Goal: Task Accomplishment & Management: Manage account settings

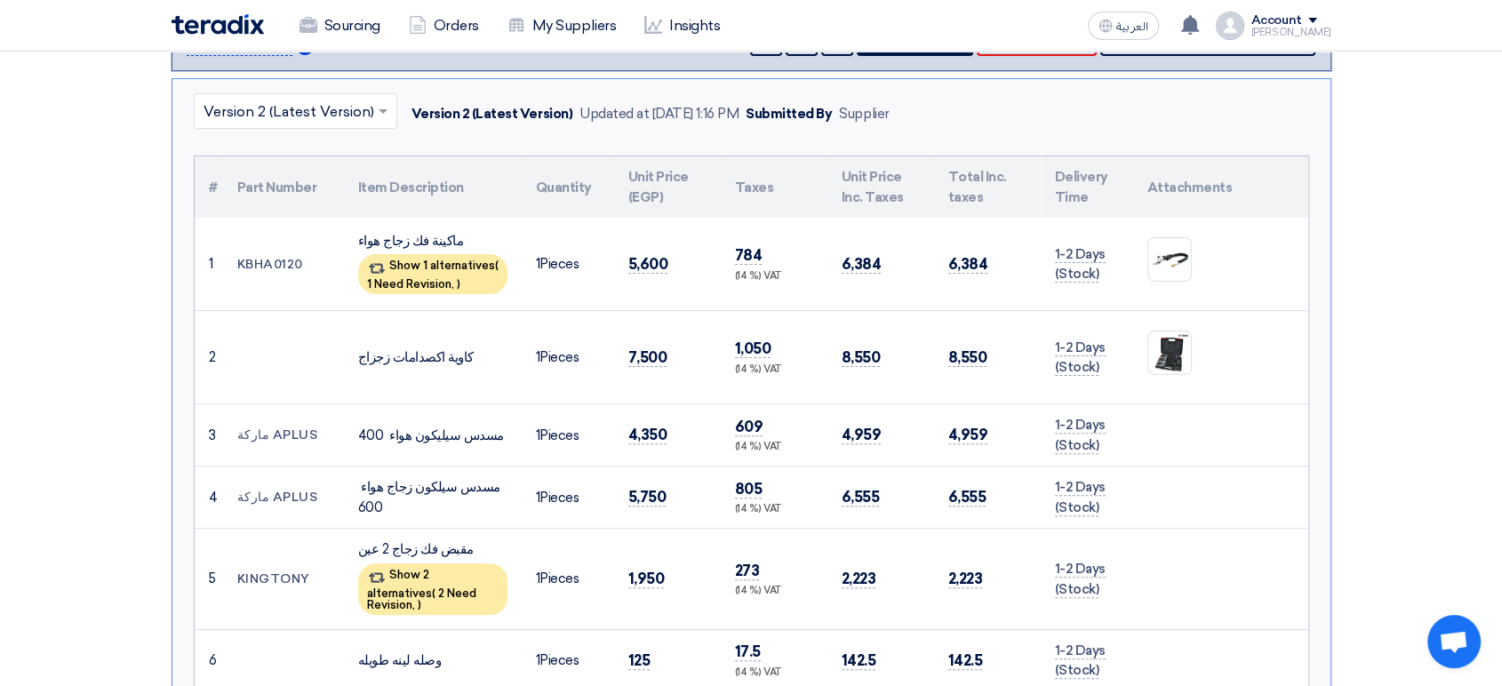
scroll to position [487, 0]
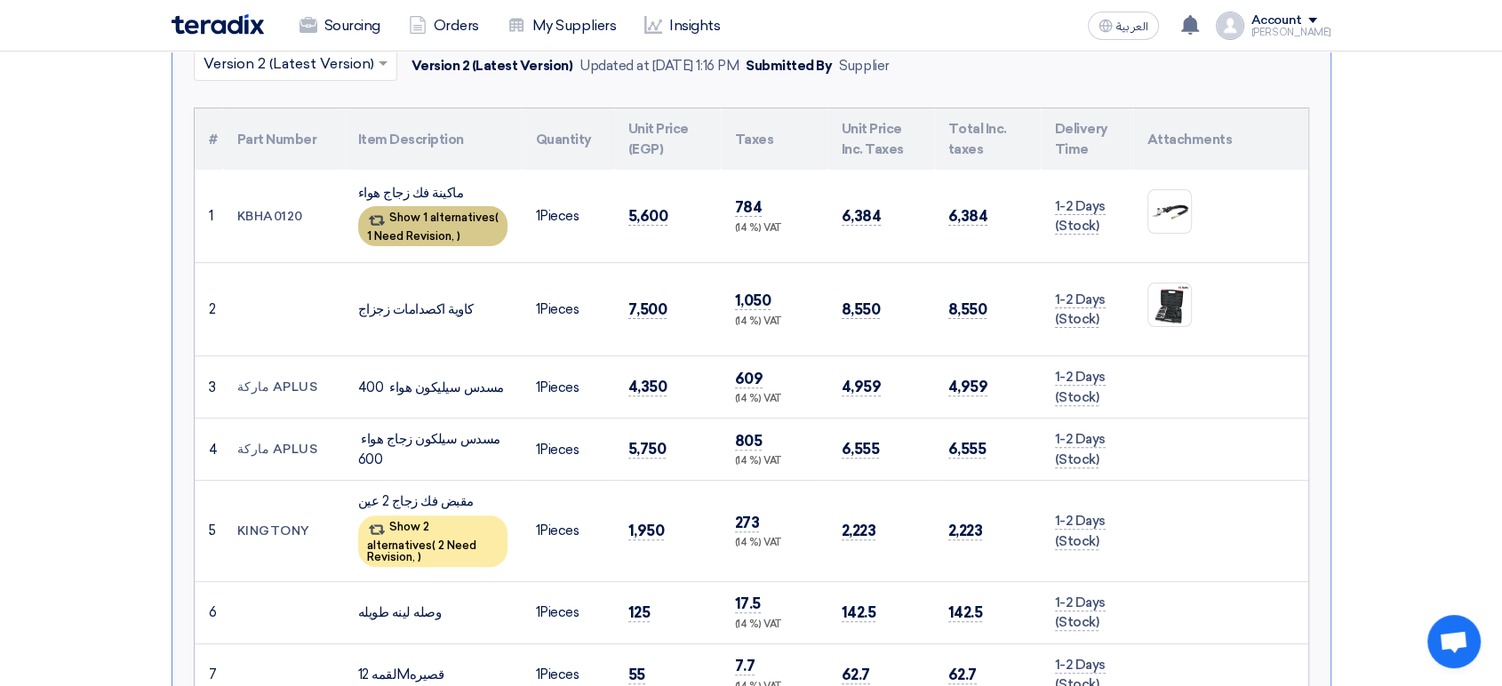
click at [407, 219] on div "Show 1 alternatives ( 1 Need Revision, )" at bounding box center [432, 226] width 149 height 40
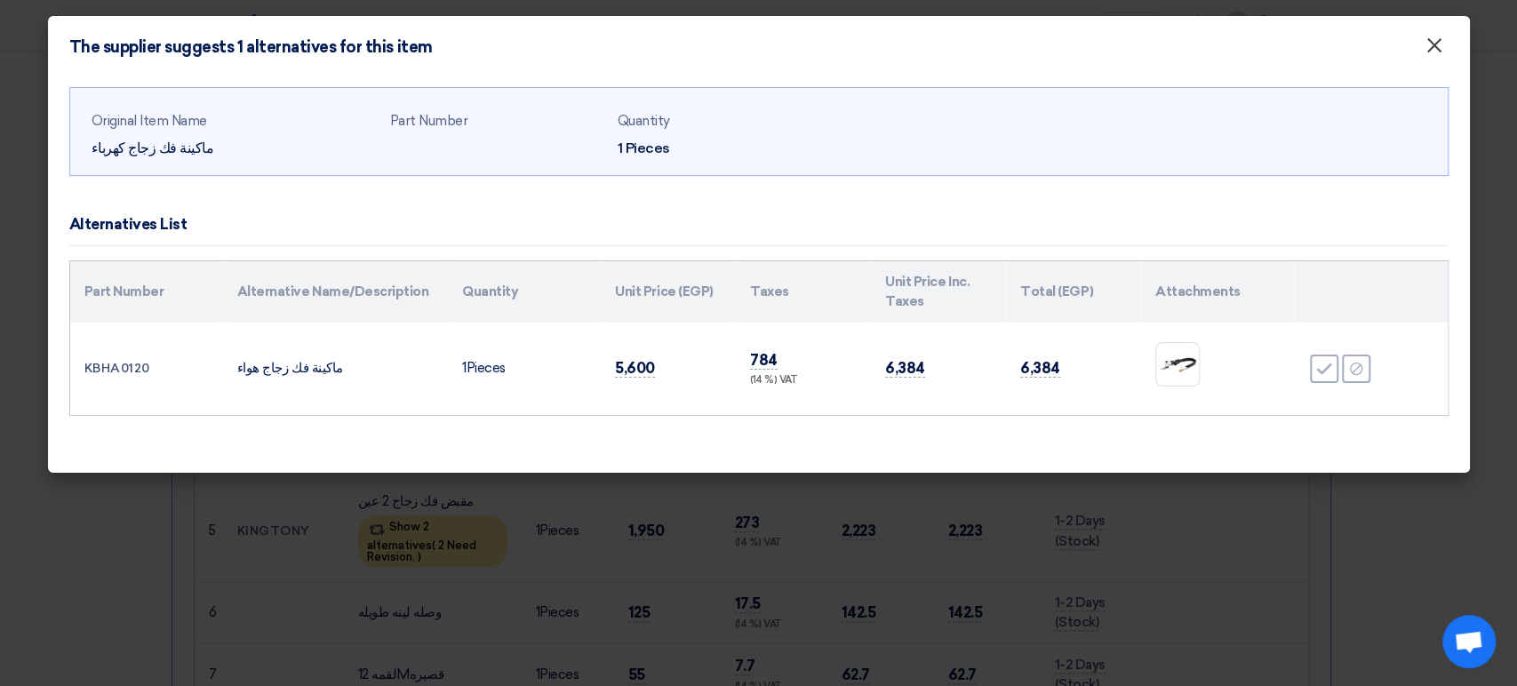
click at [1437, 52] on span "×" at bounding box center [1435, 50] width 18 height 36
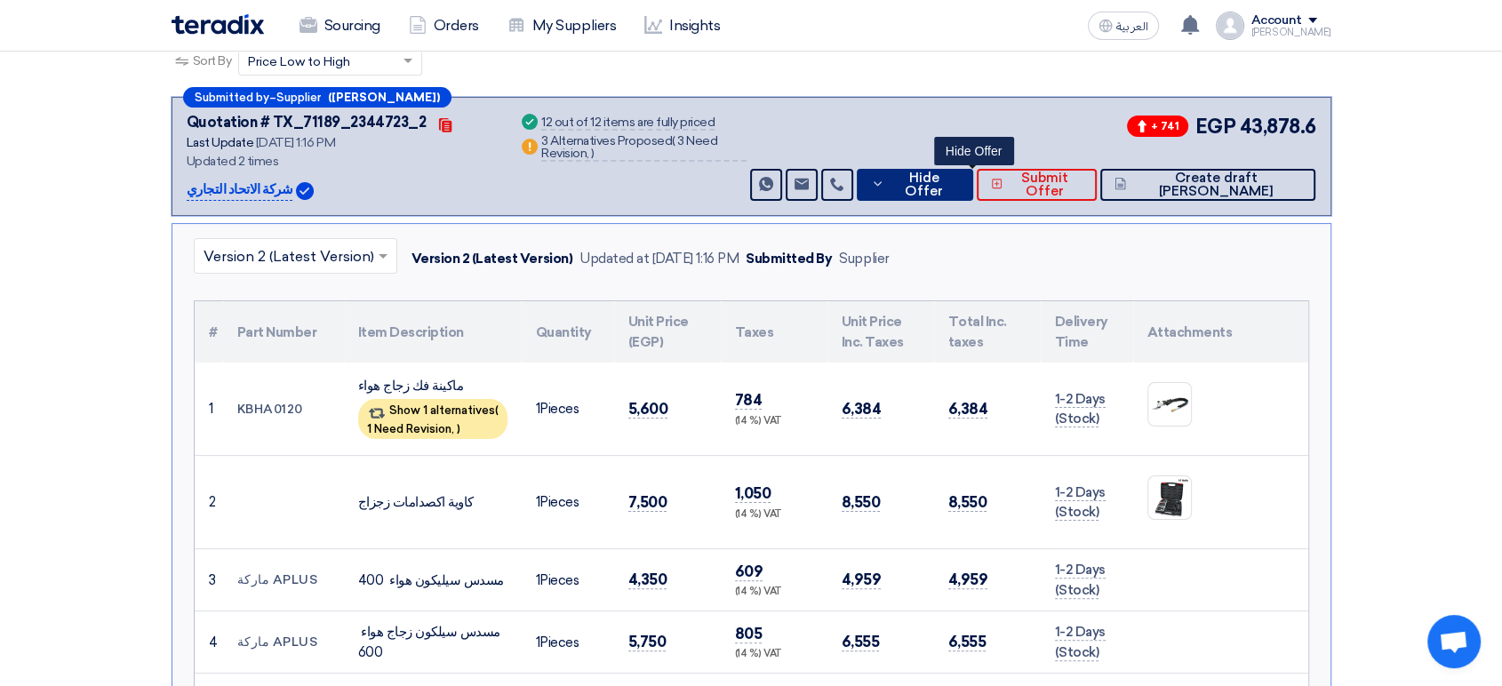
scroll to position [290, 0]
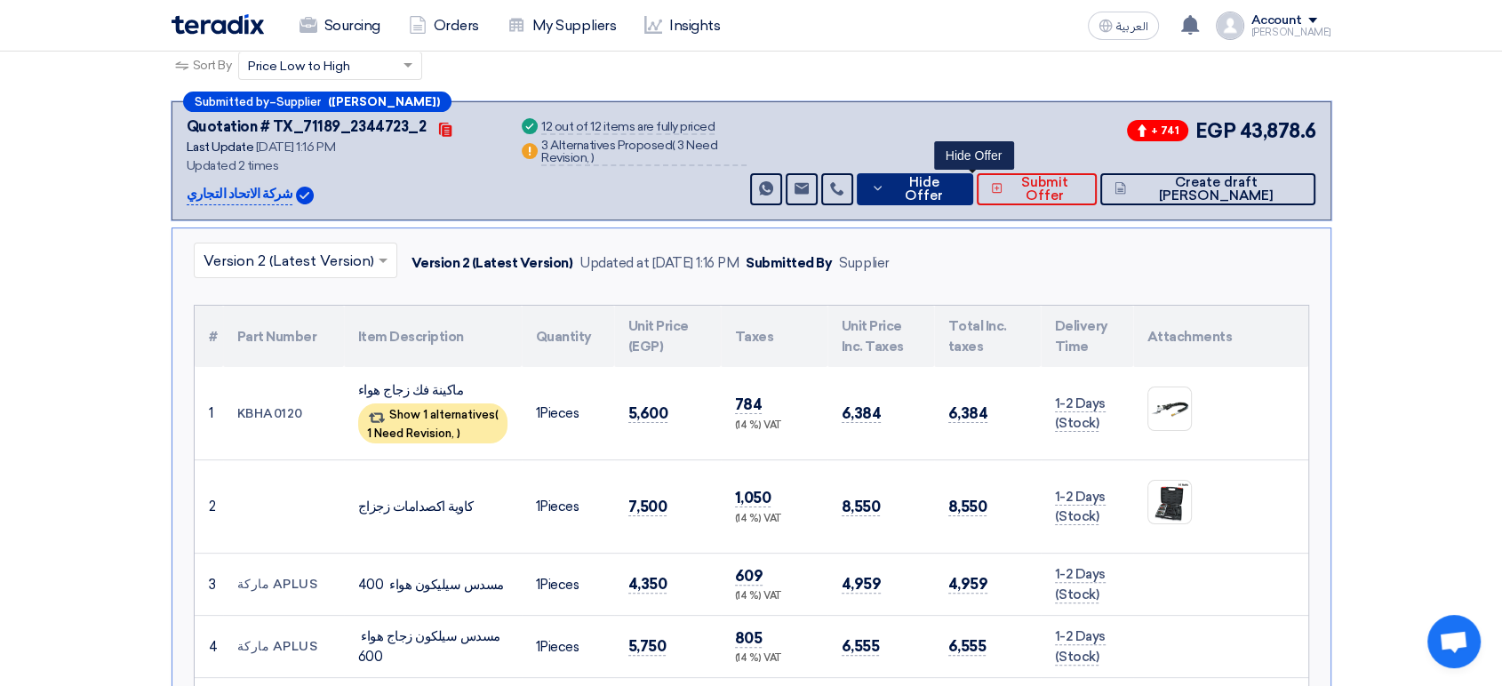
click at [958, 186] on span "Hide Offer" at bounding box center [923, 189] width 69 height 27
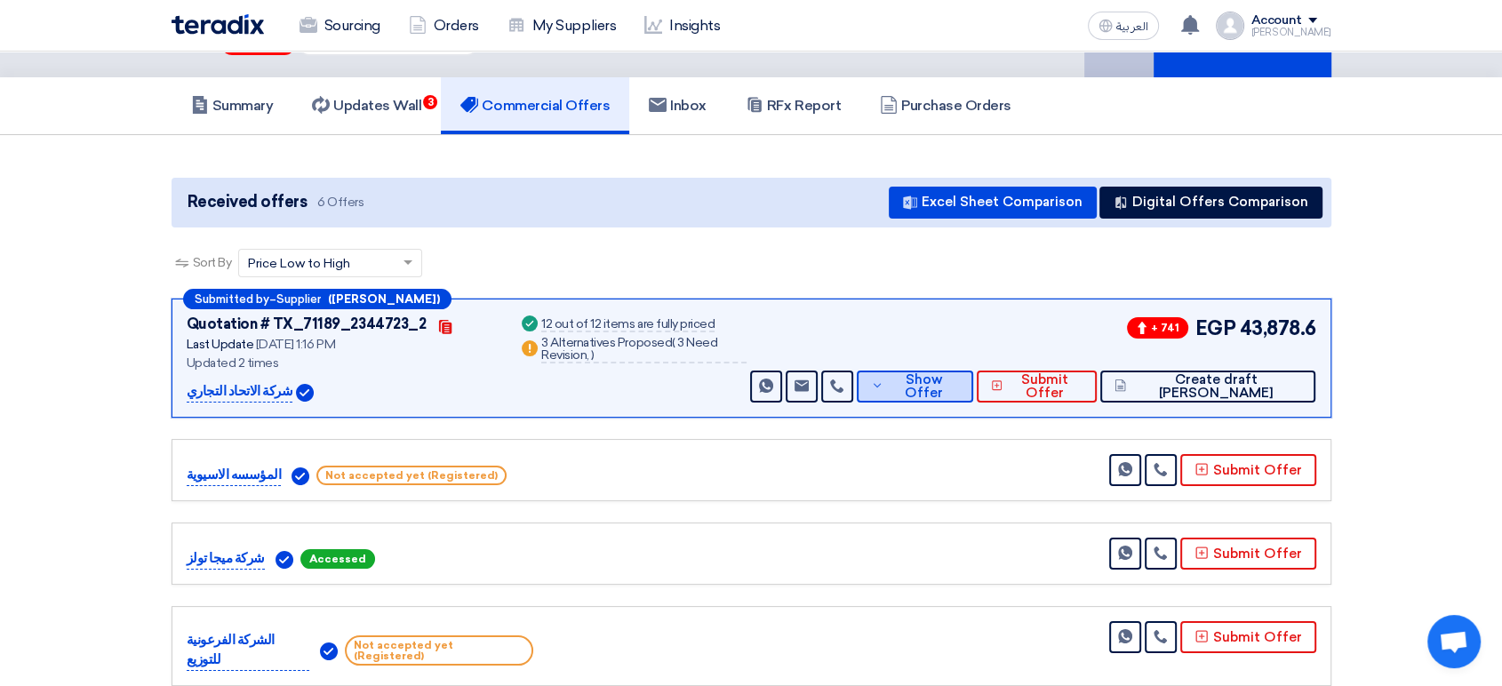
scroll to position [0, 0]
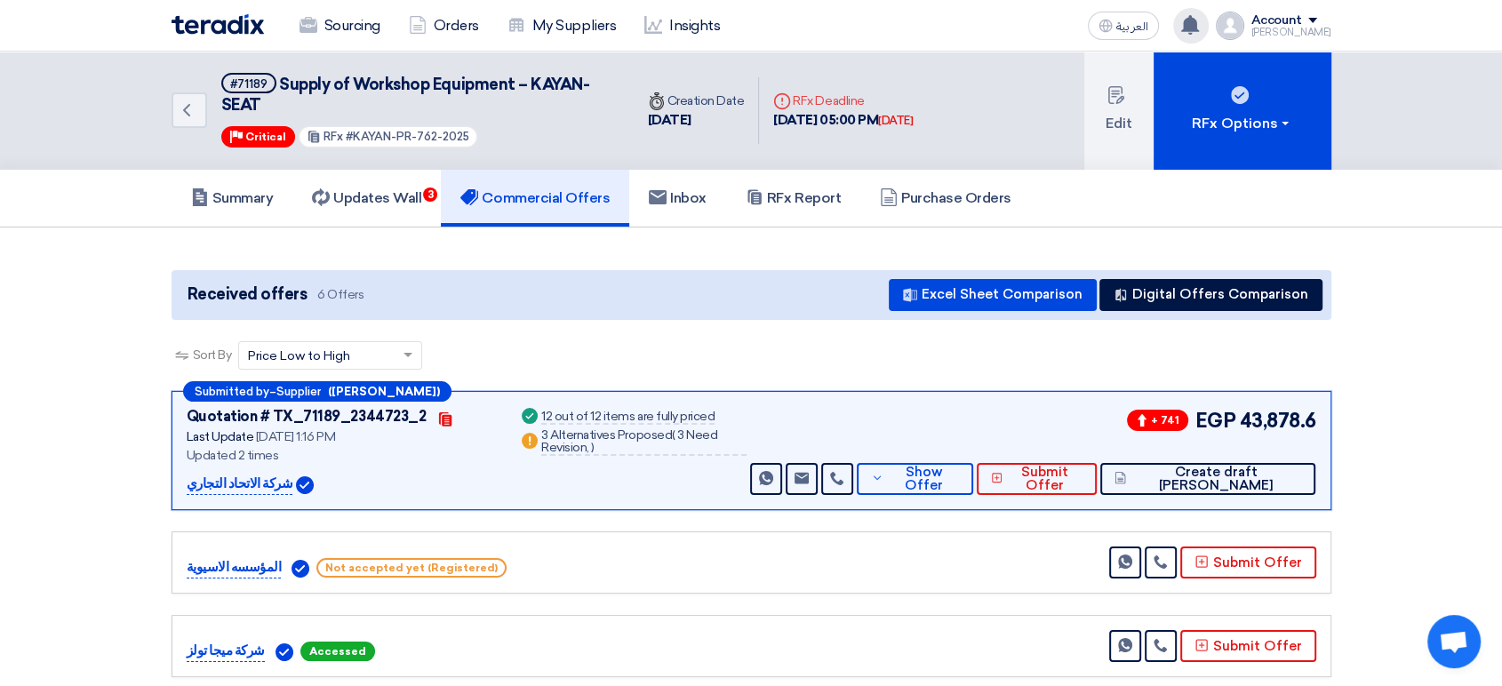
click at [1201, 36] on div "You have a new offer for 'Supply of Workshop Equipment – KAYAN-SEAT' request wi…" at bounding box center [1191, 26] width 36 height 36
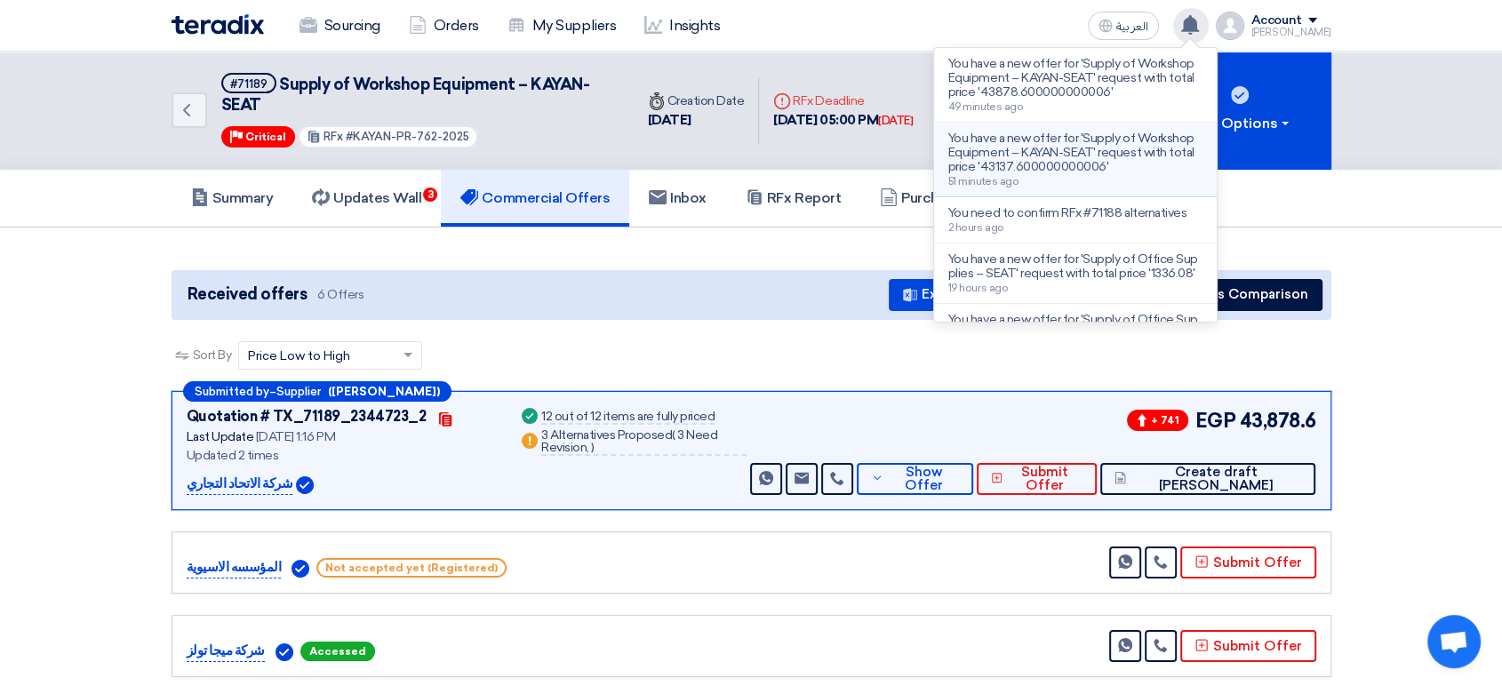
click at [1134, 151] on p "You have a new offer for 'Supply of Workshop Equipment – KAYAN-SEAT' request wi…" at bounding box center [1076, 153] width 254 height 43
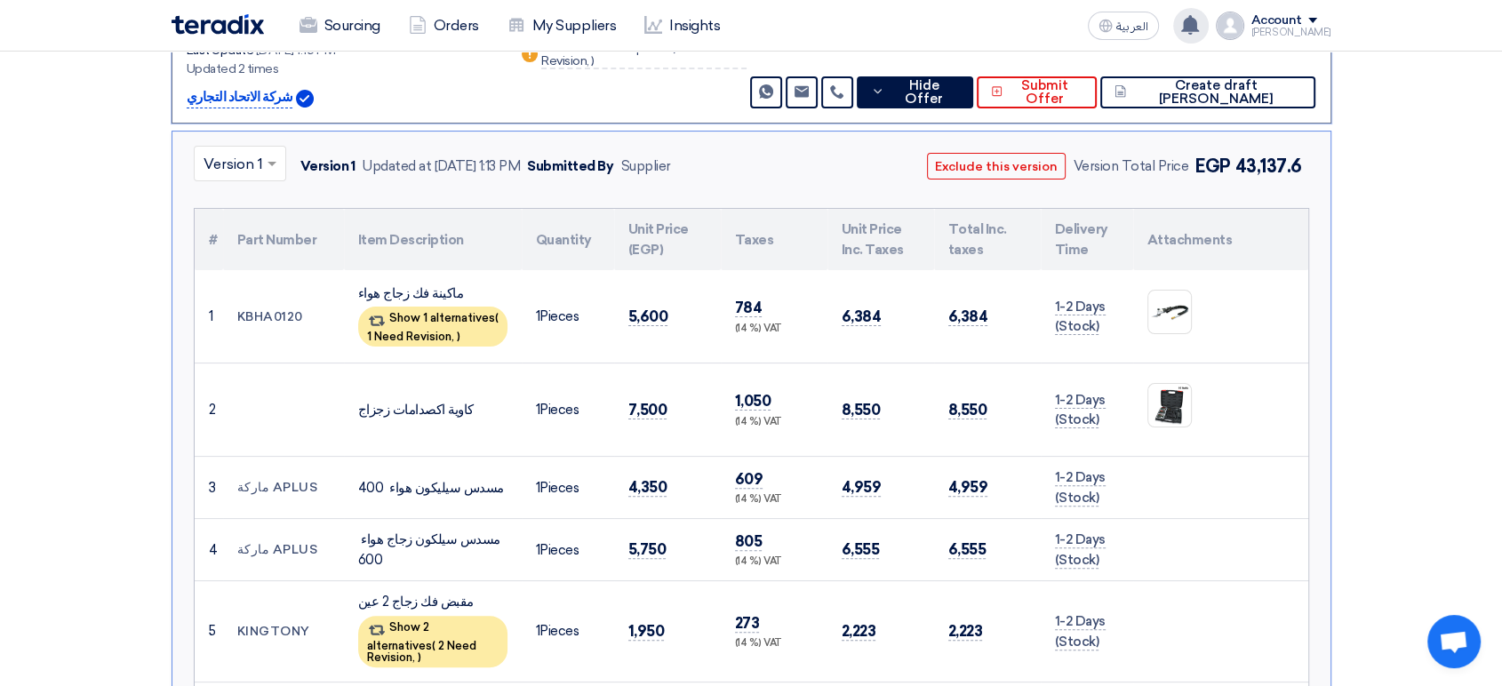
scroll to position [388, 0]
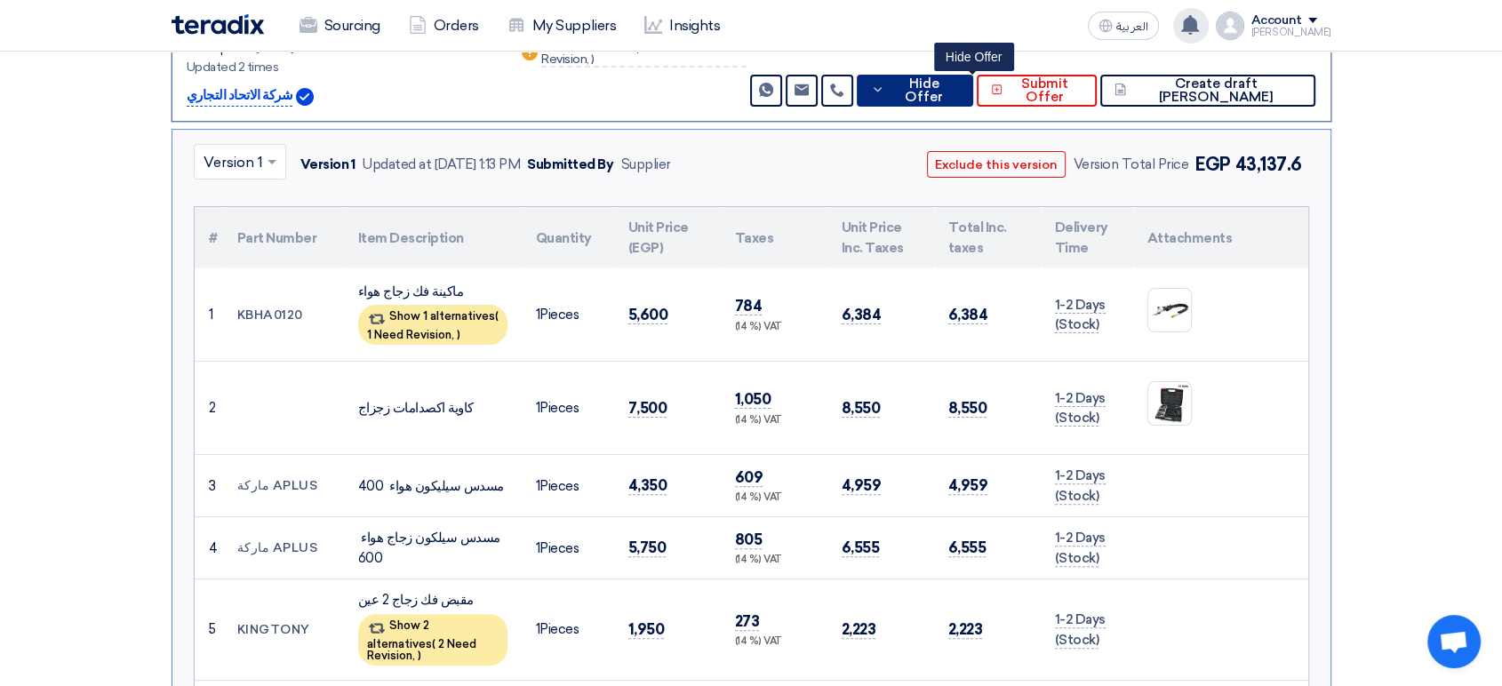
click at [958, 90] on span "Hide Offer" at bounding box center [923, 90] width 69 height 27
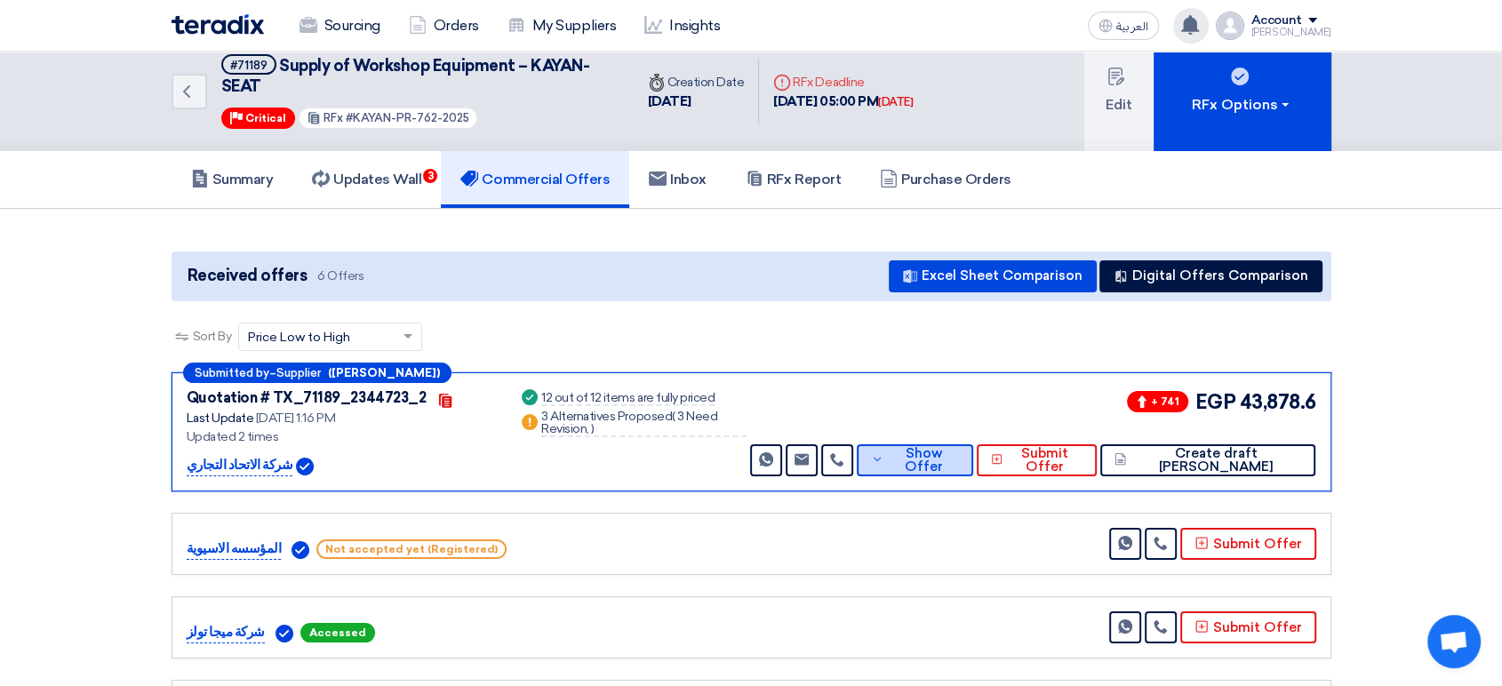
scroll to position [0, 0]
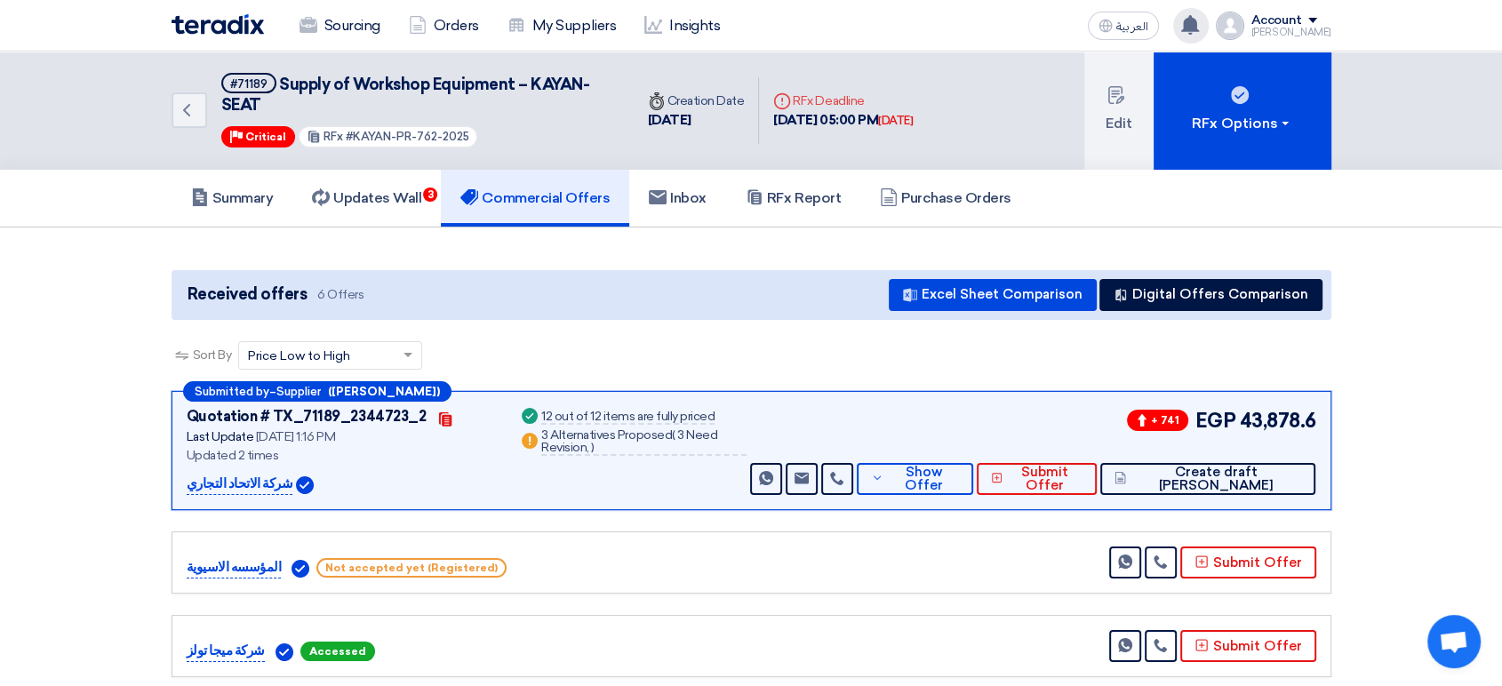
click at [1199, 28] on use at bounding box center [1190, 25] width 18 height 20
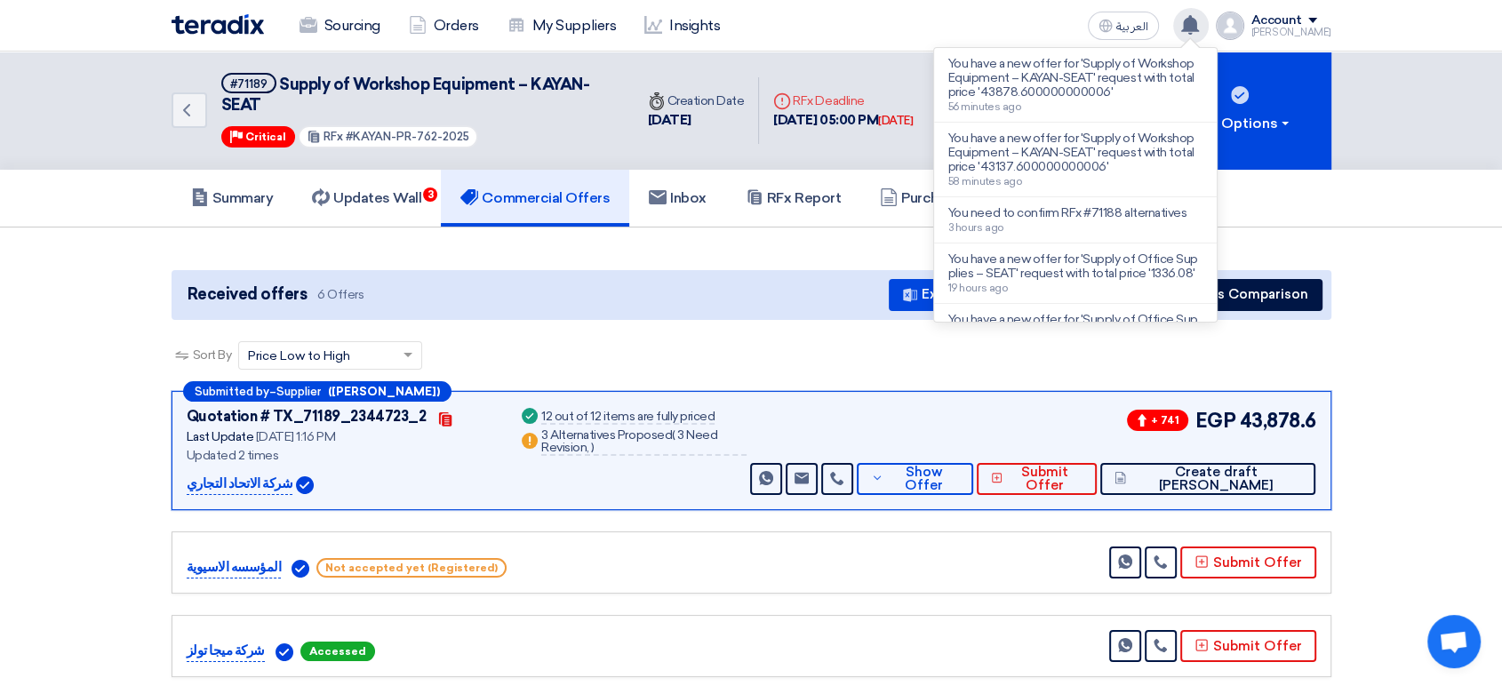
click at [1199, 15] on use at bounding box center [1190, 25] width 18 height 20
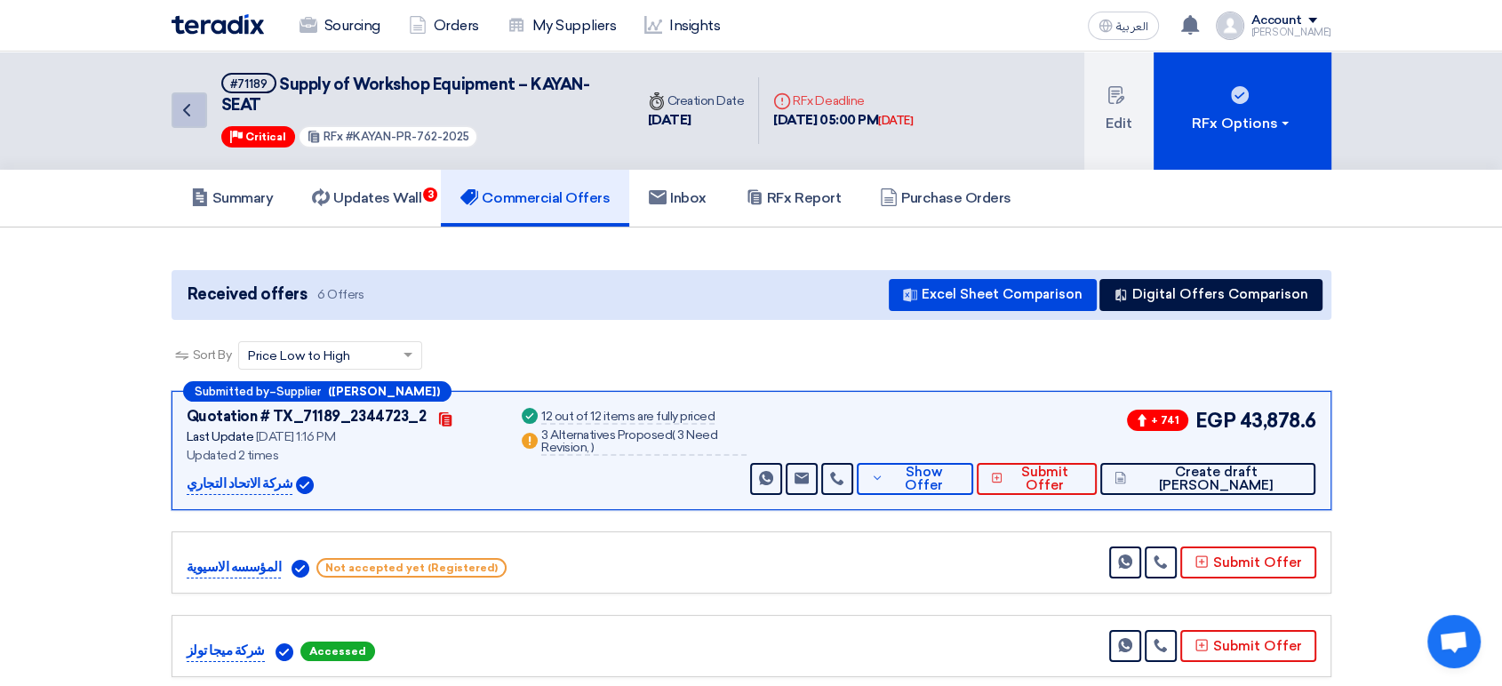
click at [203, 114] on link "Back" at bounding box center [190, 110] width 36 height 36
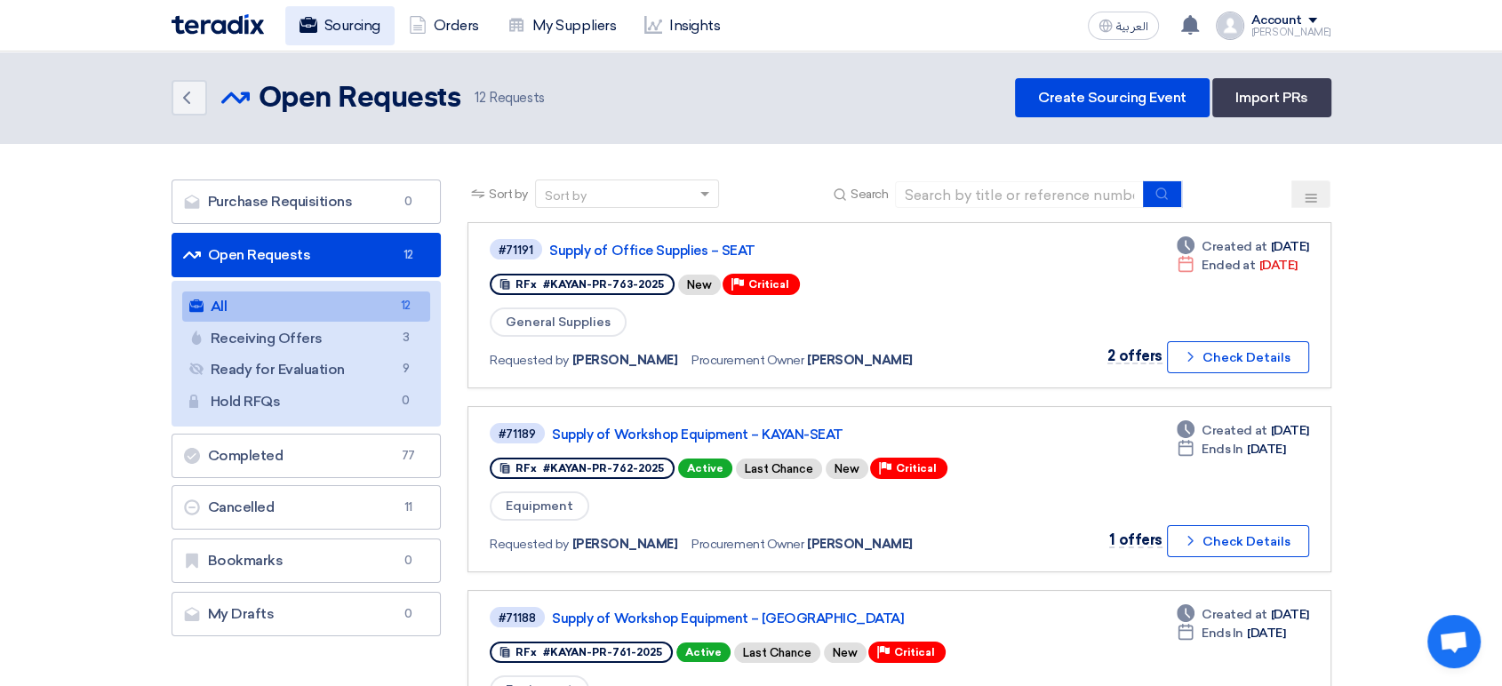
click at [346, 22] on link "Sourcing" at bounding box center [339, 25] width 109 height 39
click at [180, 102] on icon "Back" at bounding box center [186, 97] width 21 height 21
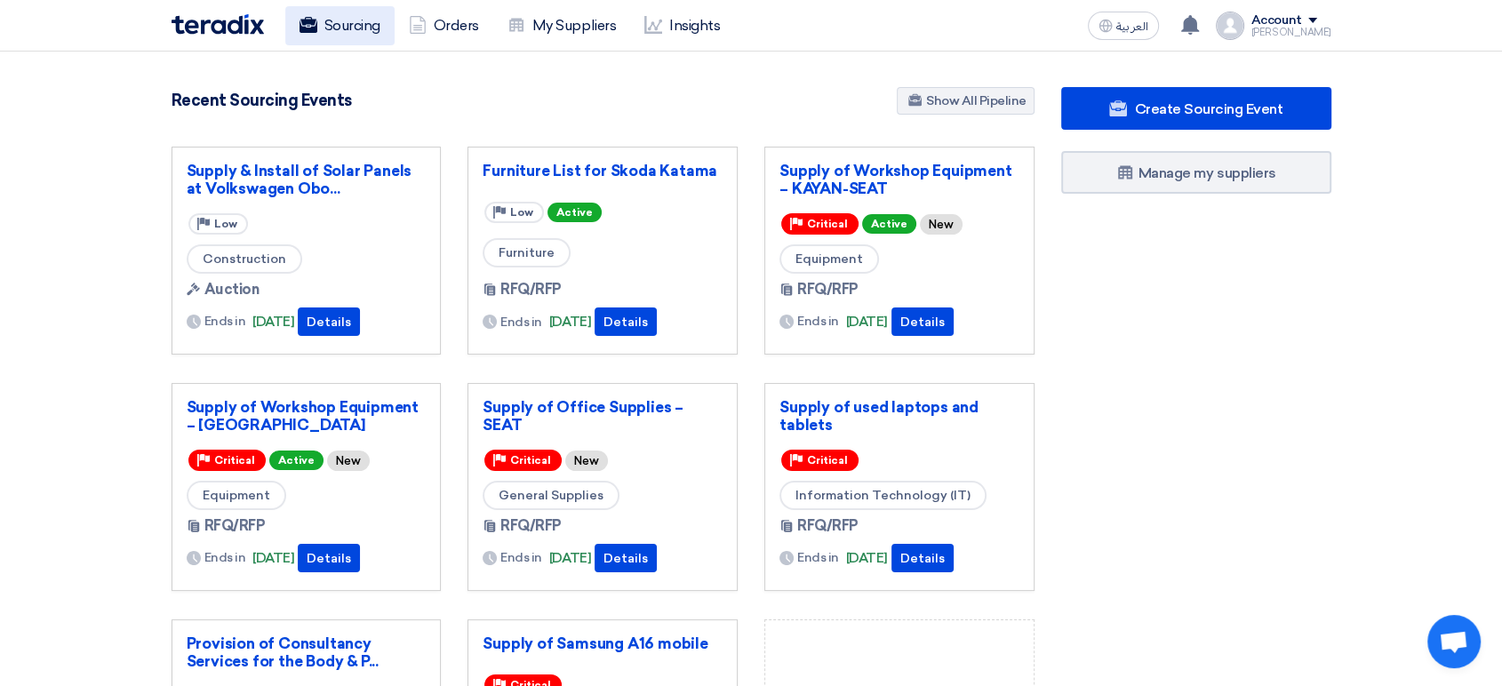
click at [335, 28] on link "Sourcing" at bounding box center [339, 25] width 109 height 39
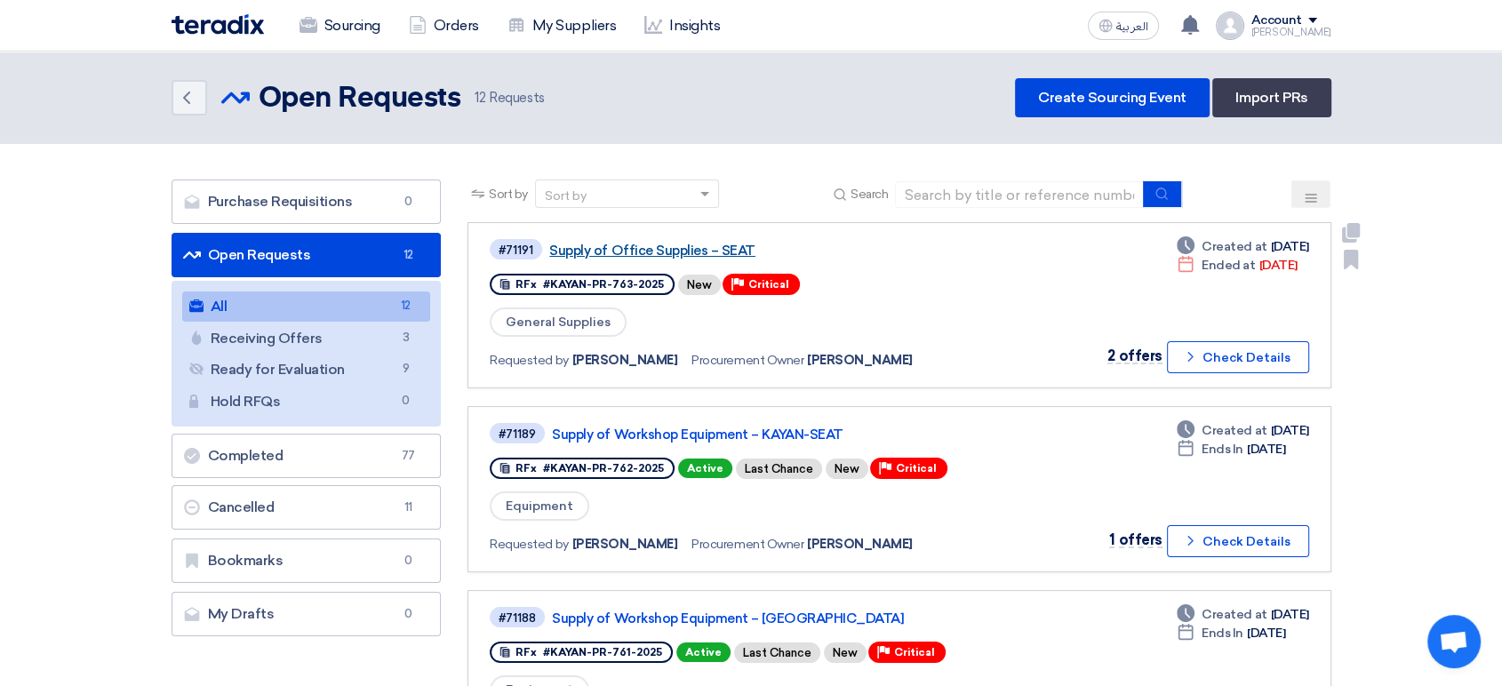
click at [591, 246] on link "Supply of Office Supplies – SEAT" at bounding box center [771, 251] width 444 height 16
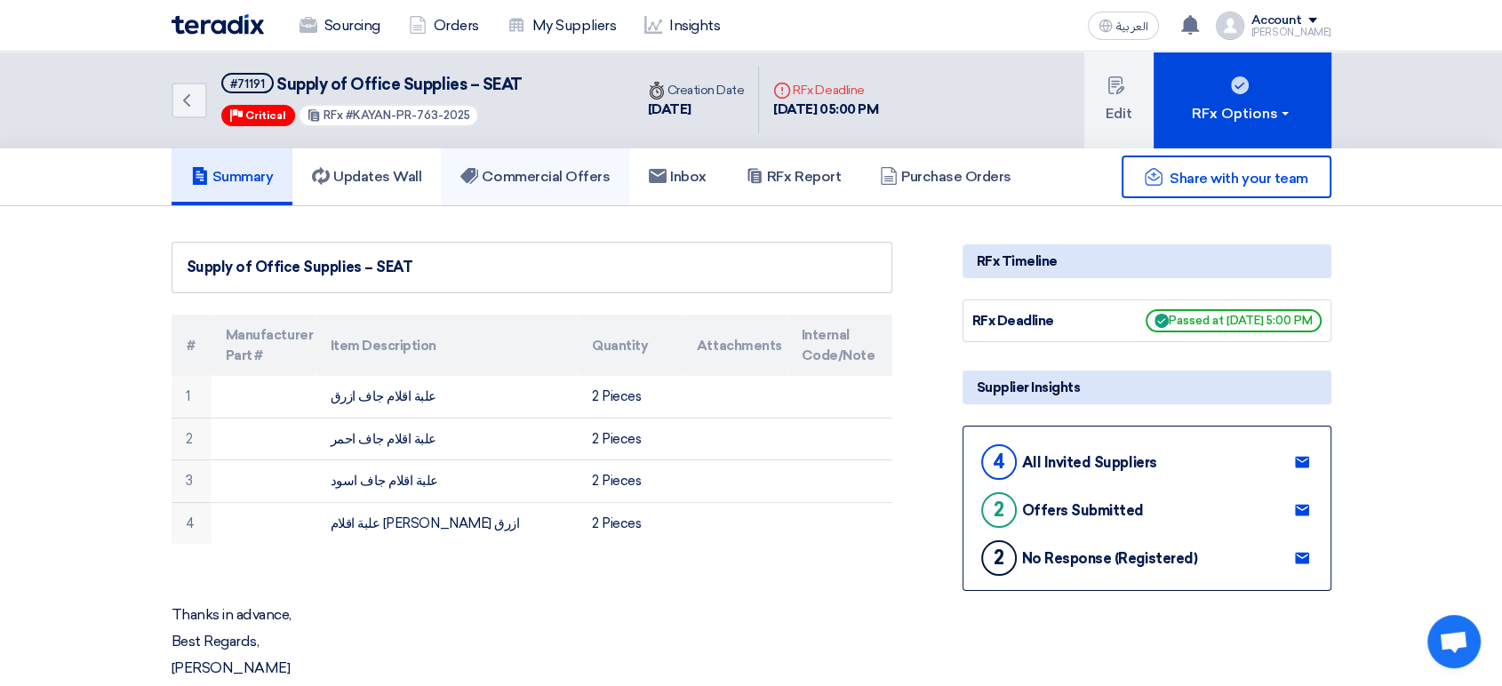
click at [504, 164] on link "Commercial Offers" at bounding box center [535, 176] width 188 height 57
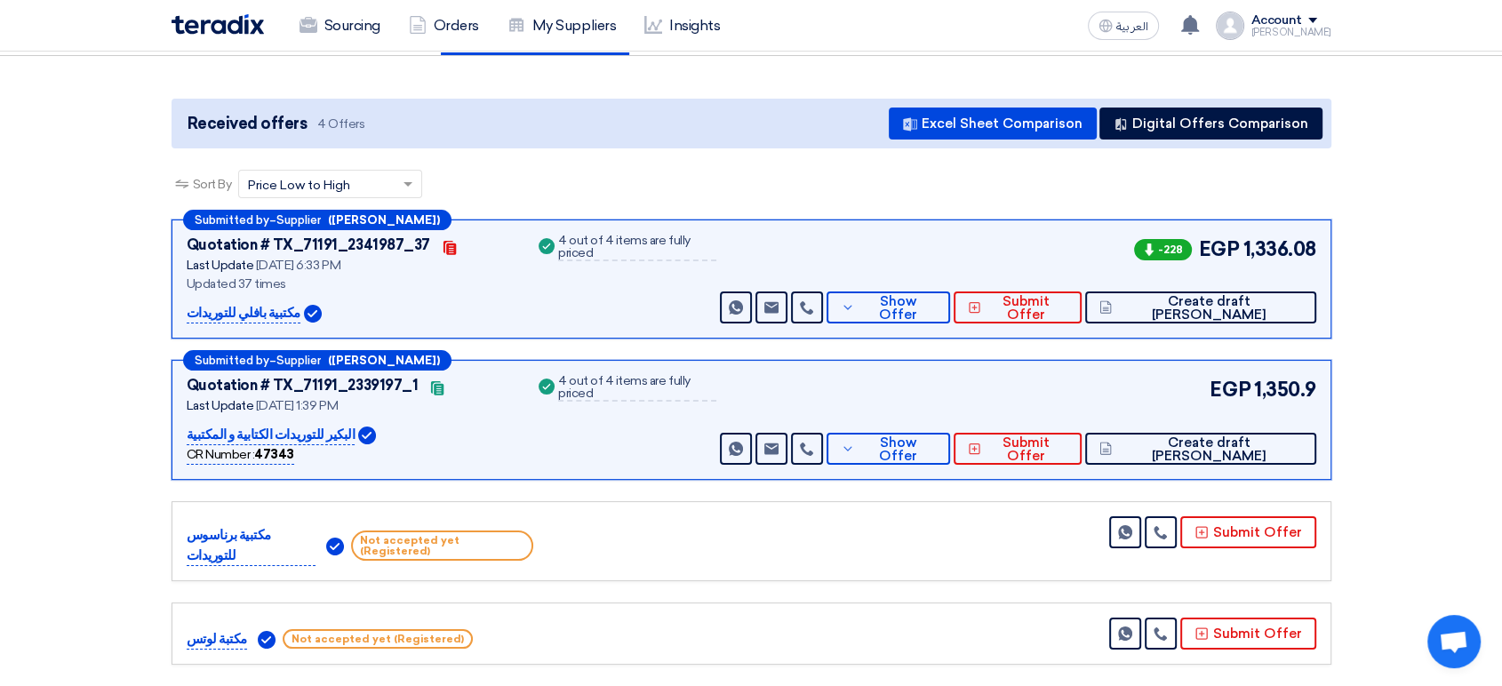
scroll to position [395, 0]
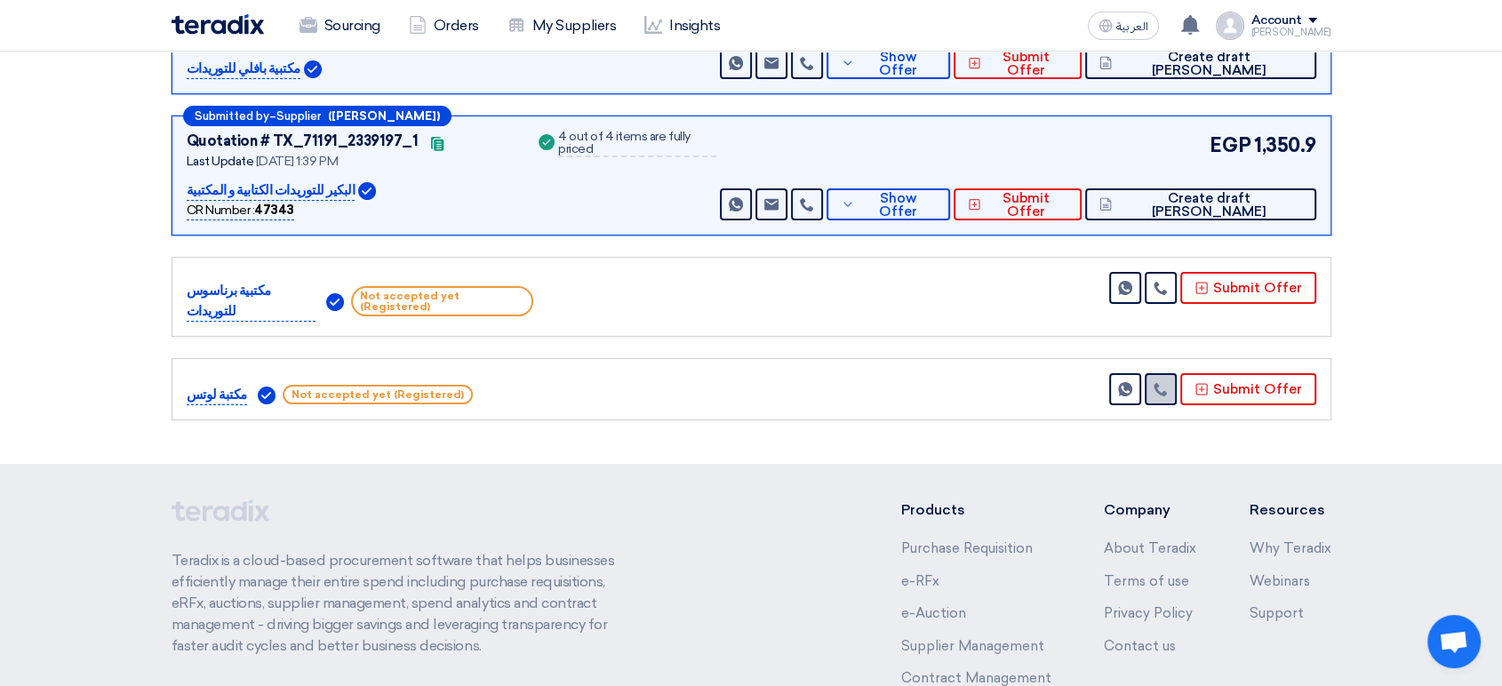
click at [1165, 382] on icon at bounding box center [1161, 389] width 14 height 14
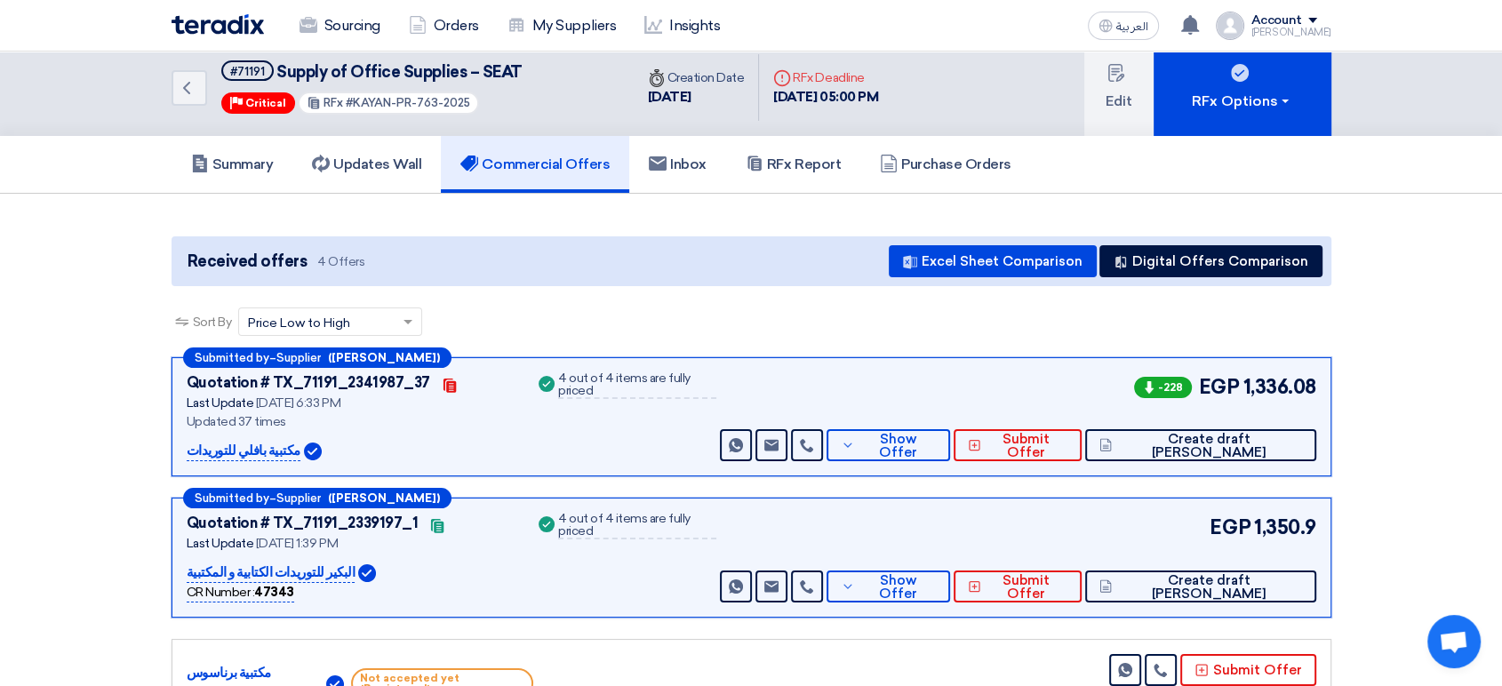
scroll to position [0, 0]
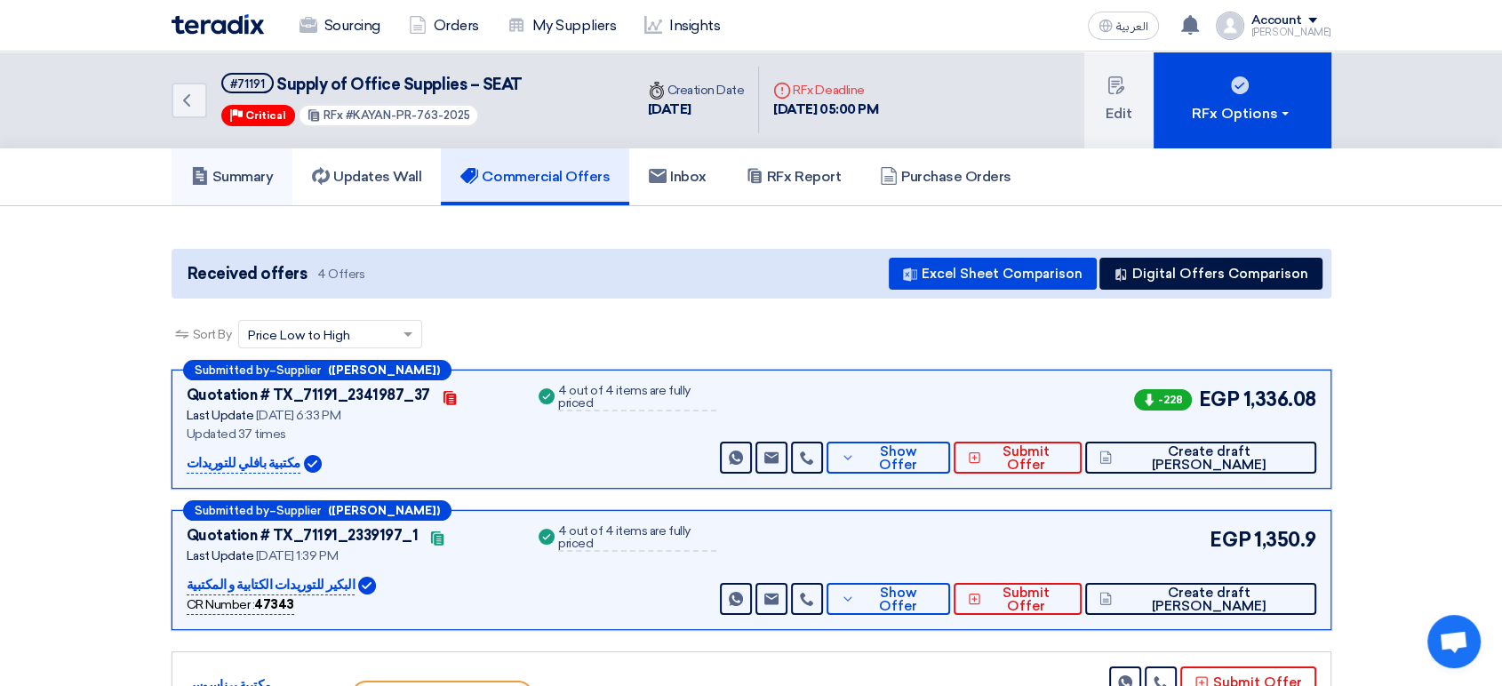
click at [250, 188] on link "Summary" at bounding box center [233, 176] width 122 height 57
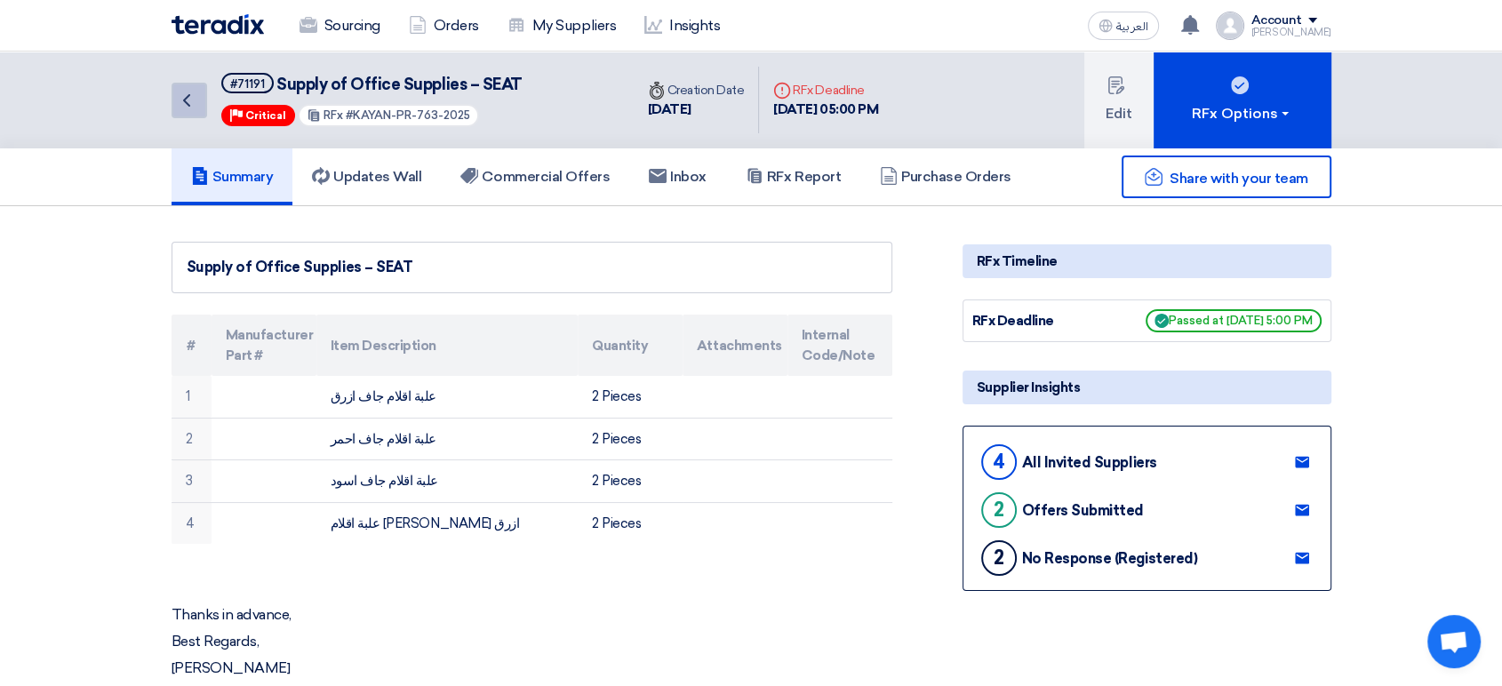
click at [192, 98] on icon "Back" at bounding box center [186, 100] width 21 height 21
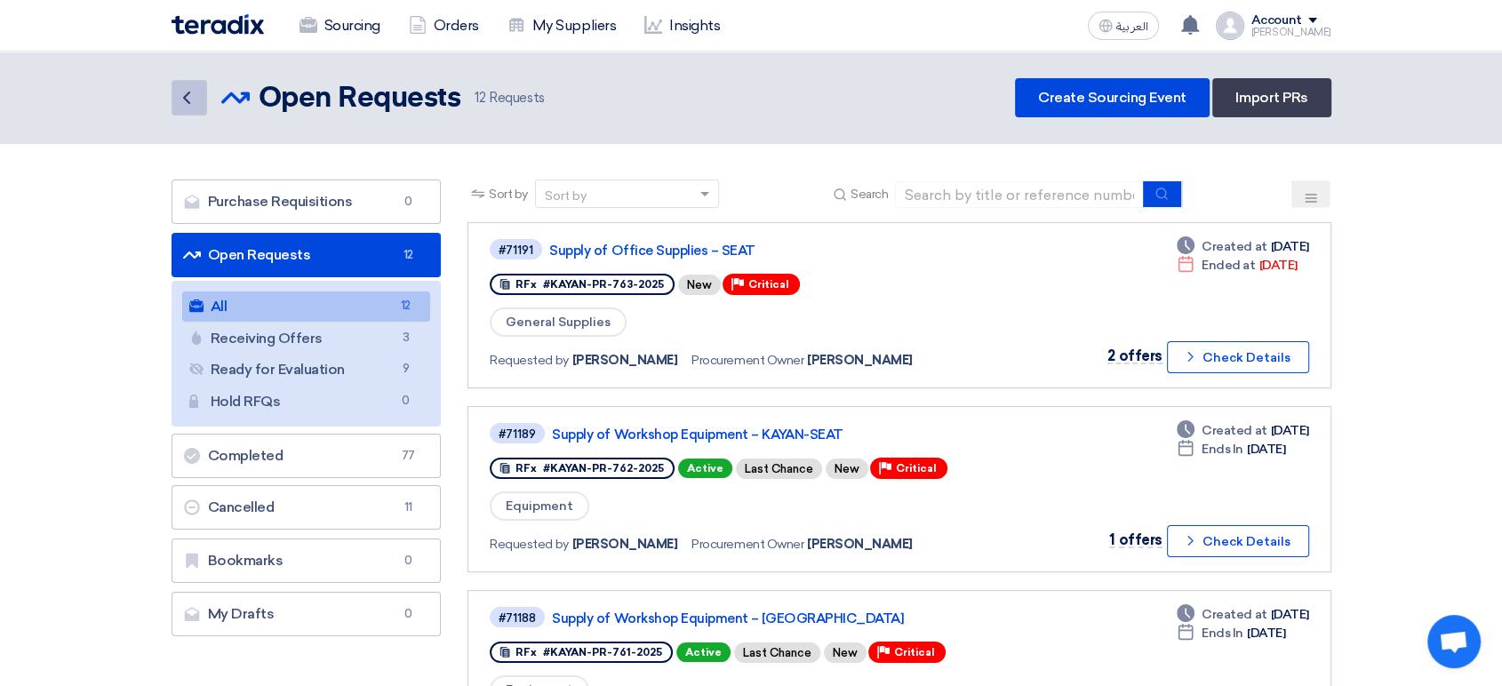
click at [170, 97] on div "Back Open Requests Open Requests 12 Requests Create Sourcing Event Import PRs" at bounding box center [751, 97] width 1187 height 39
click at [621, 252] on link "Supply of Office Supplies – SEAT" at bounding box center [771, 251] width 444 height 16
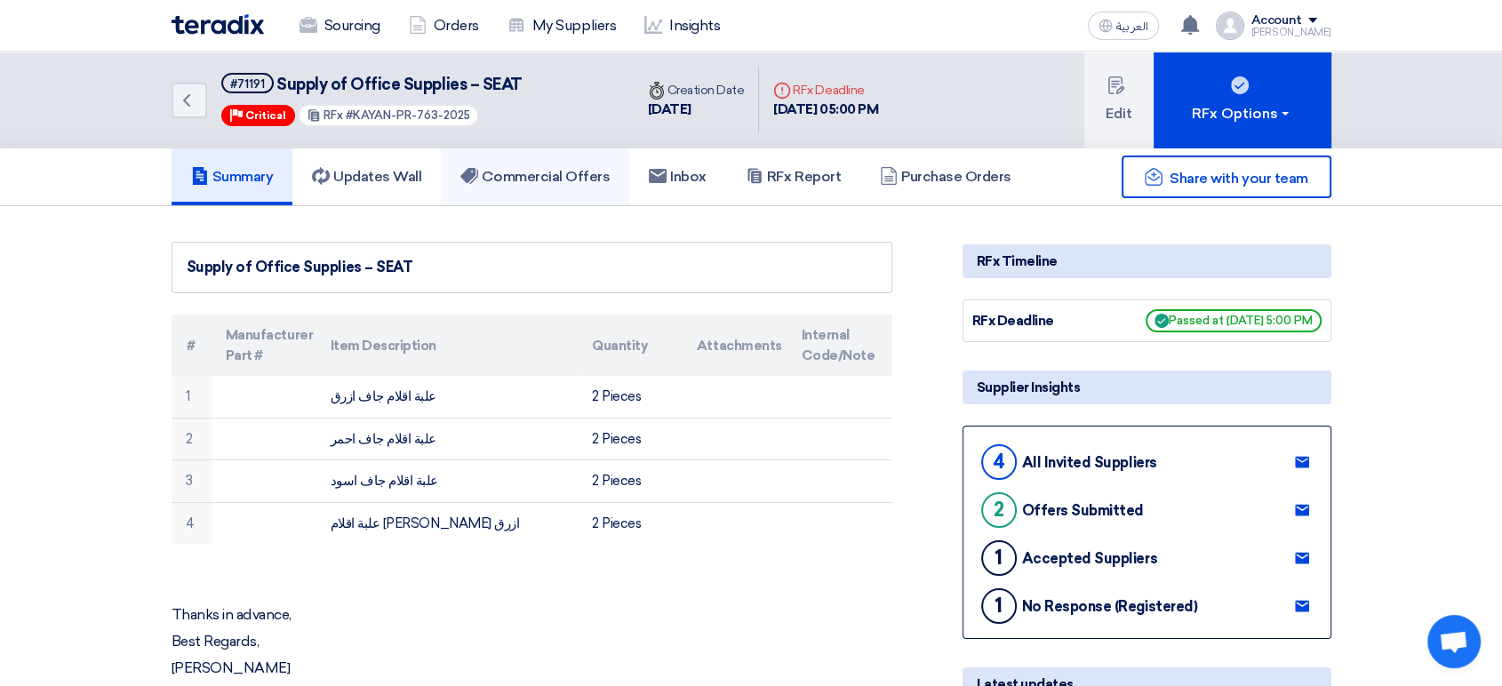
click at [579, 181] on h5 "Commercial Offers" at bounding box center [534, 177] width 149 height 18
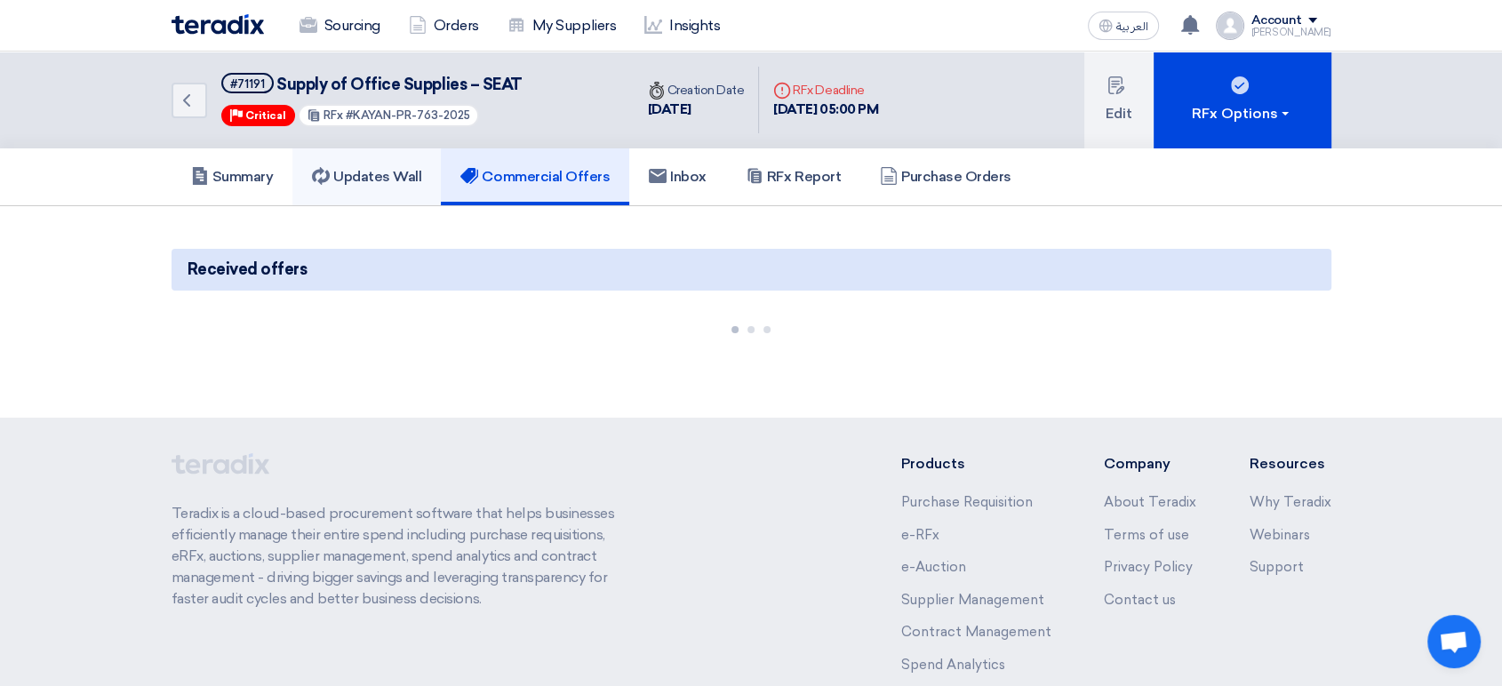
click at [405, 187] on link "Updates Wall" at bounding box center [366, 176] width 148 height 57
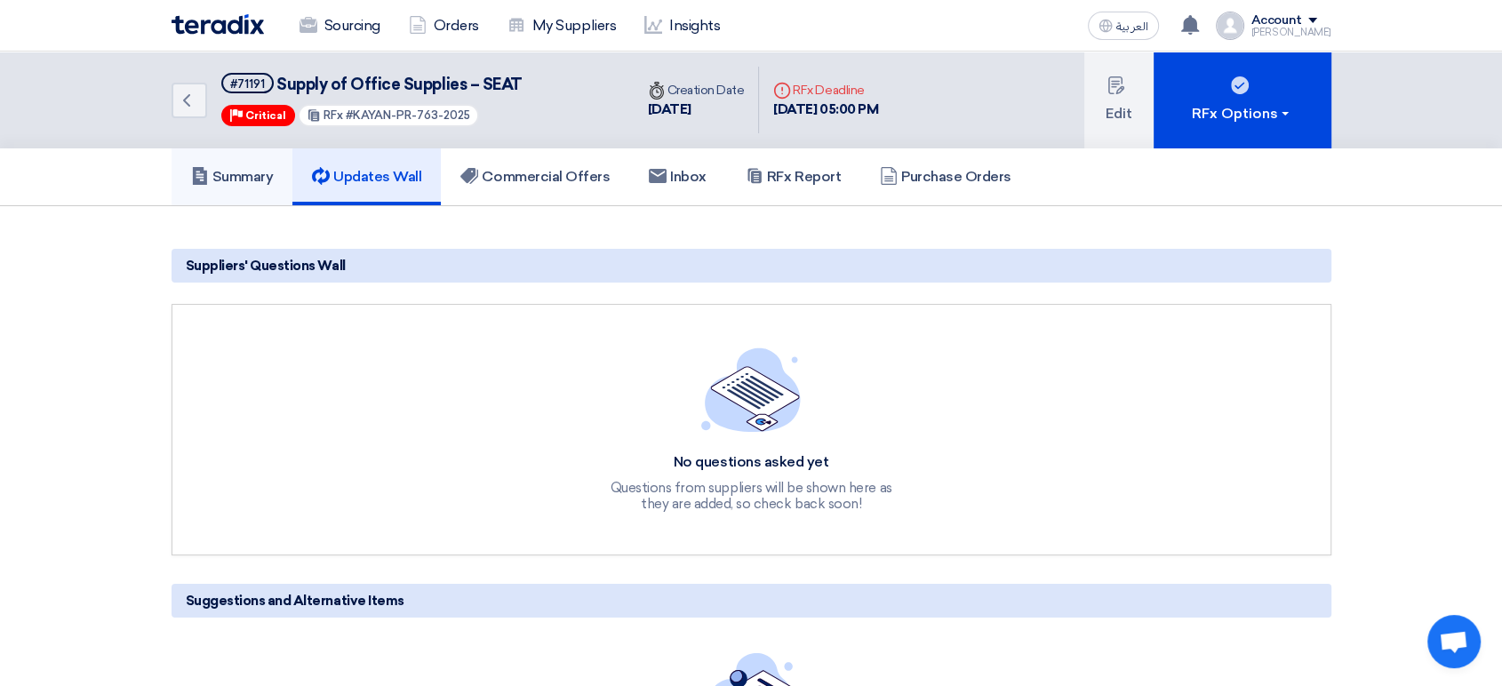
click at [246, 173] on h5 "Summary" at bounding box center [232, 177] width 83 height 18
